Goal: Task Accomplishment & Management: Use online tool/utility

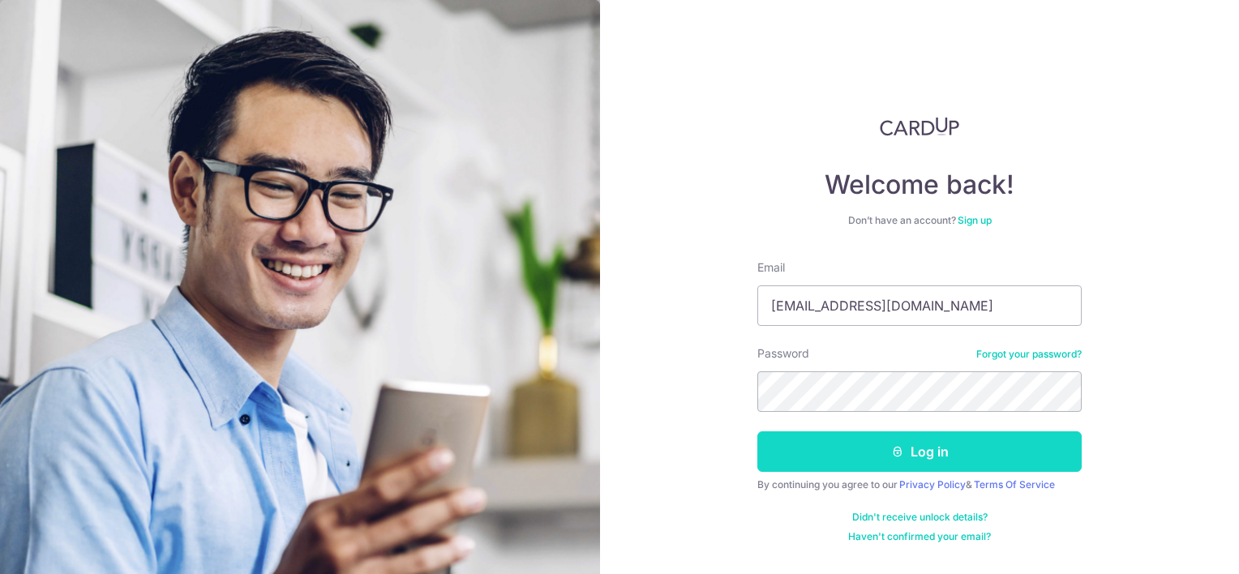
click at [994, 457] on button "Log in" at bounding box center [919, 451] width 324 height 41
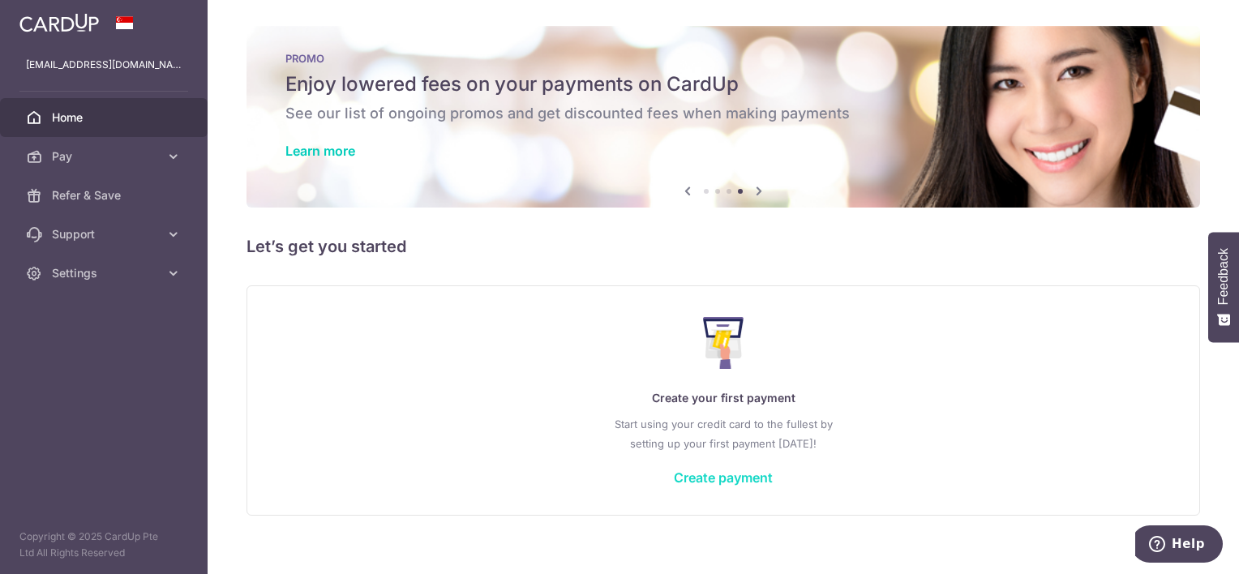
click at [723, 481] on link "Create payment" at bounding box center [723, 478] width 99 height 16
